Goal: Find specific page/section: Find specific page/section

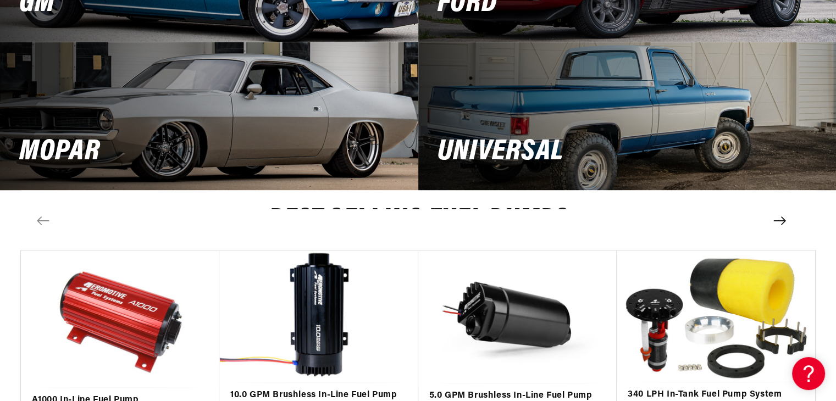
scroll to position [1375, 0]
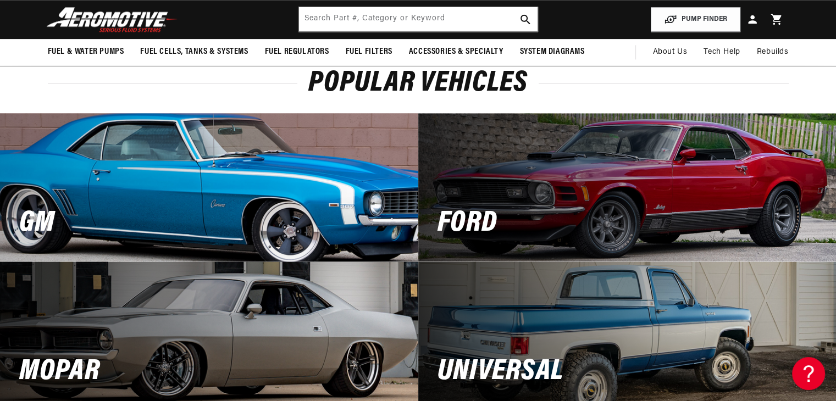
click at [79, 181] on div "GM" at bounding box center [209, 187] width 418 height 148
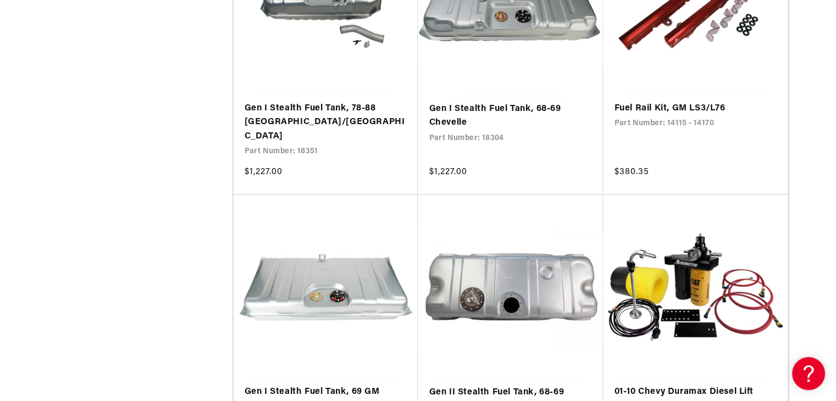
scroll to position [2145, 0]
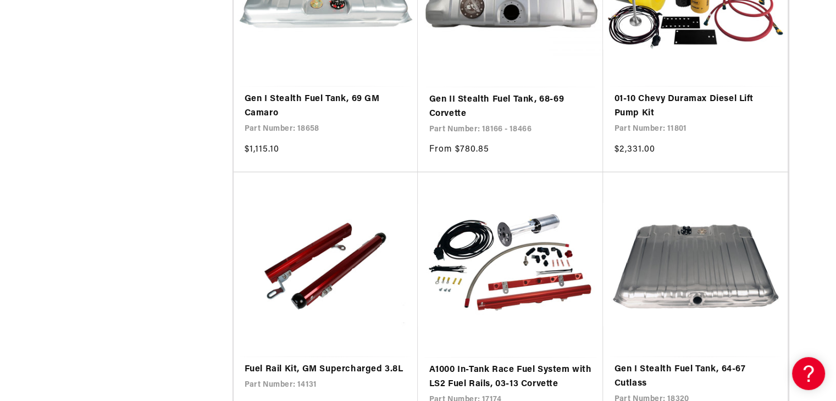
scroll to position [2474, 0]
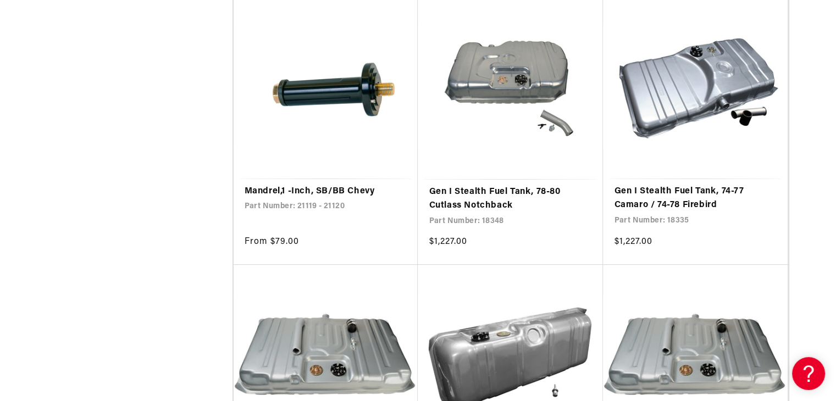
scroll to position [4839, 0]
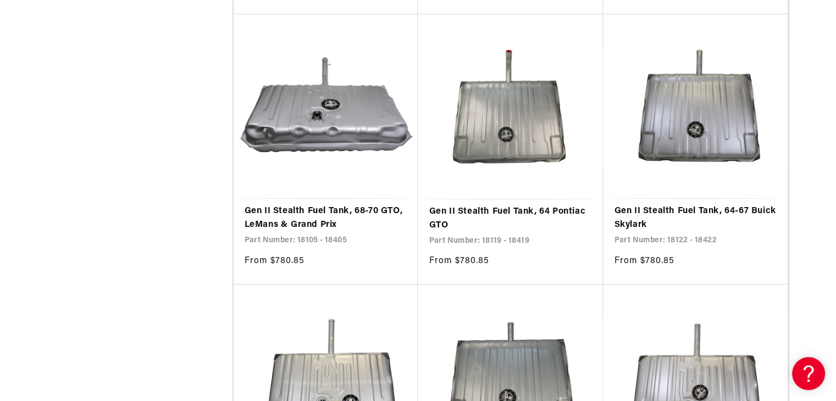
scroll to position [8633, 0]
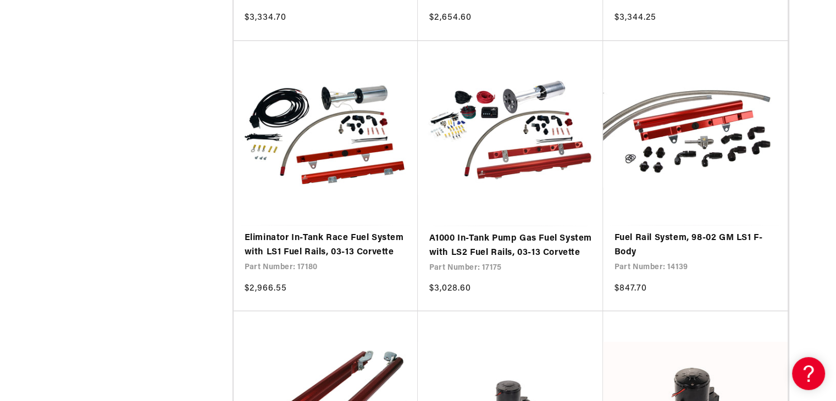
scroll to position [10338, 0]
